Goal: Task Accomplishment & Management: Manage account settings

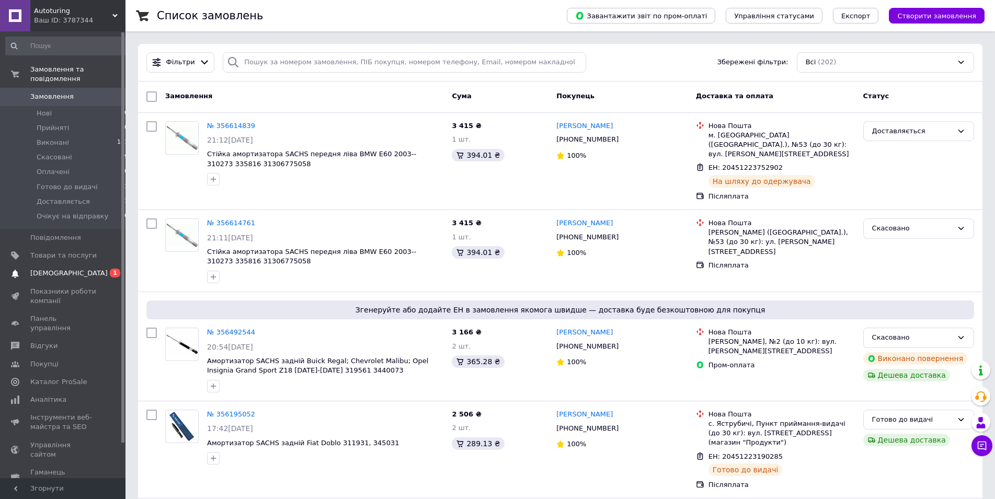
click at [53, 269] on span "[DEMOGRAPHIC_DATA]" at bounding box center [68, 273] width 77 height 9
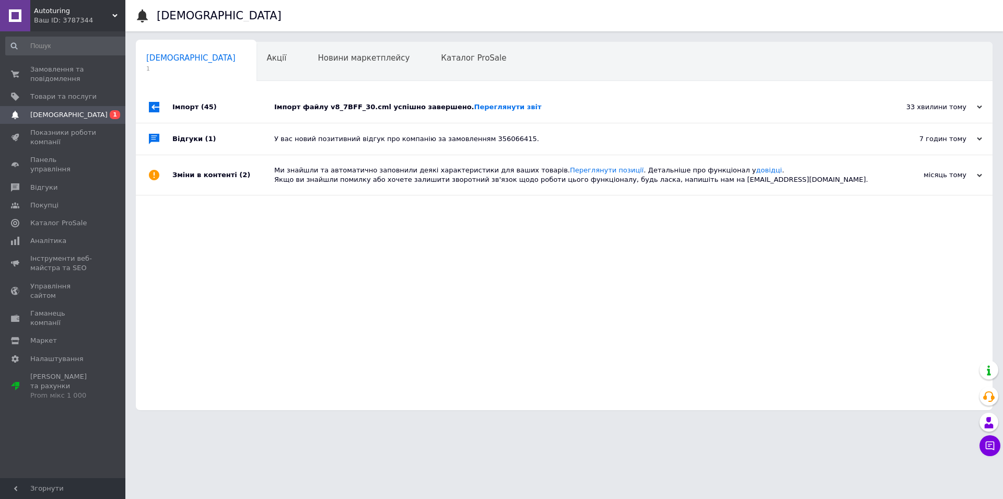
click at [238, 136] on div "Відгуки (1)" at bounding box center [223, 138] width 102 height 31
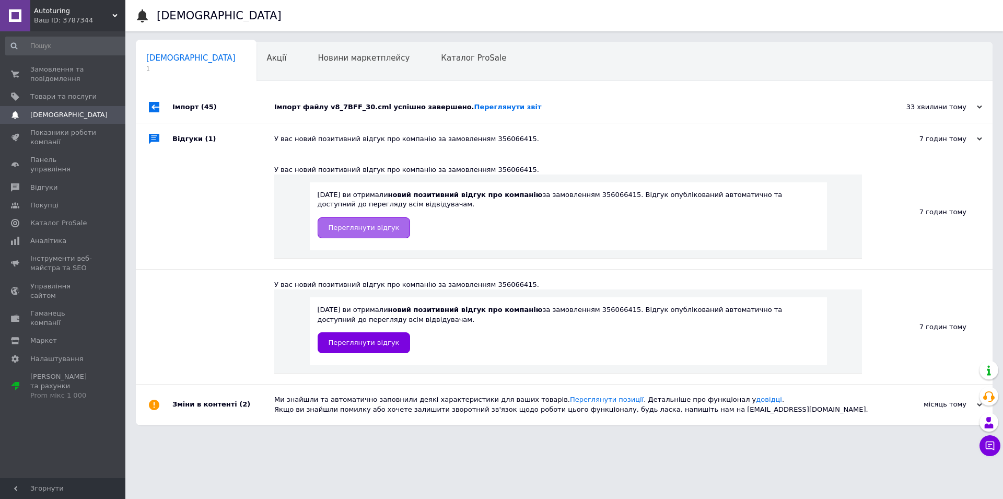
click at [361, 228] on span "Переглянути відгук" at bounding box center [364, 228] width 71 height 8
click at [53, 77] on span "Замовлення та повідомлення" at bounding box center [63, 74] width 66 height 19
